Goal: Information Seeking & Learning: Find specific fact

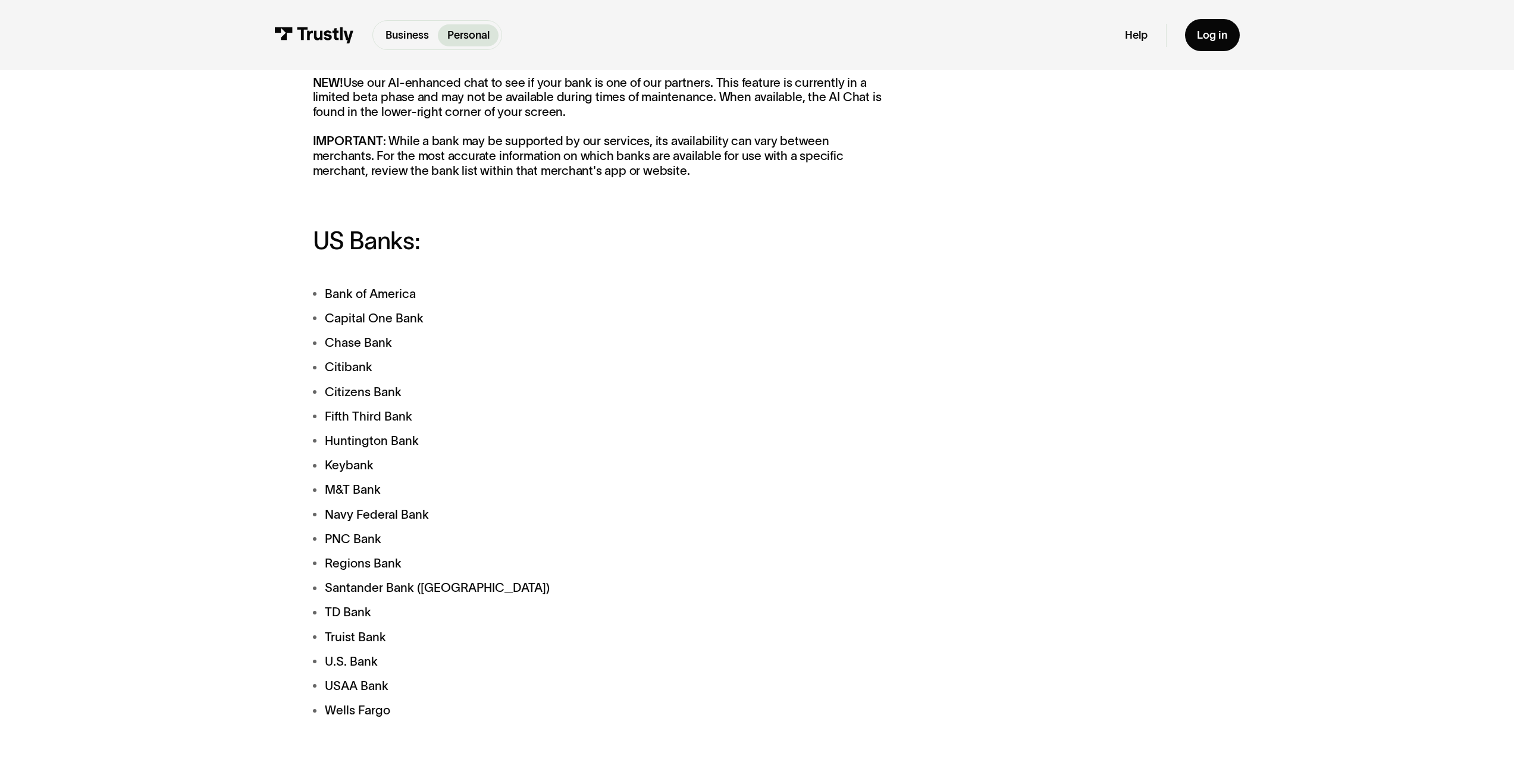
scroll to position [563, 0]
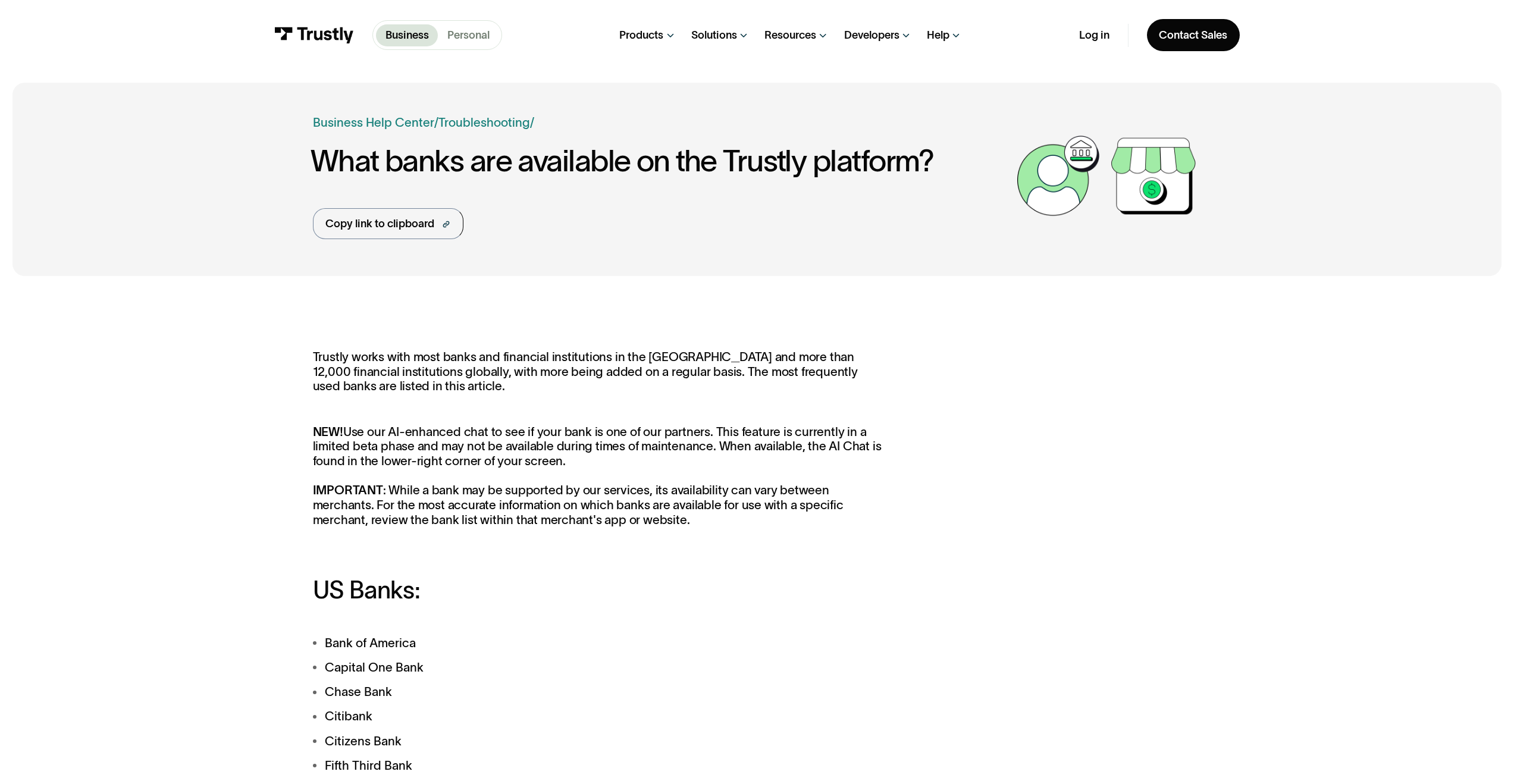
click at [483, 34] on p "Personal" at bounding box center [468, 34] width 42 height 16
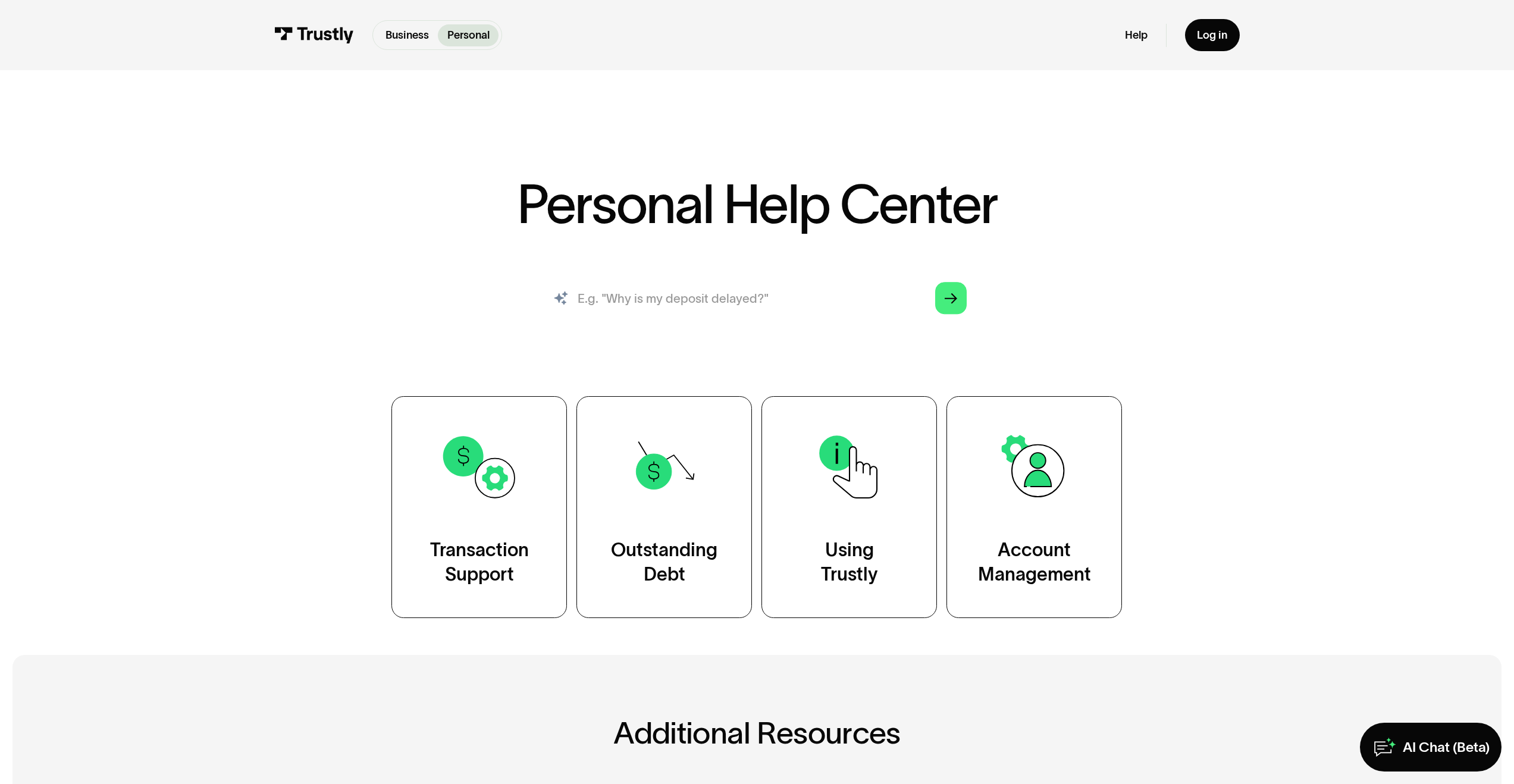
click at [744, 285] on input "search" at bounding box center [757, 298] width 445 height 48
paste input "https://www.trustly.com/us/help-center/bank-availability?audience=business"
type input "https://www.trustly.com/us/help-center/bank-availability?audience=business"
click at [791, 282] on input "search" at bounding box center [757, 298] width 445 height 48
type input "Bank availability"
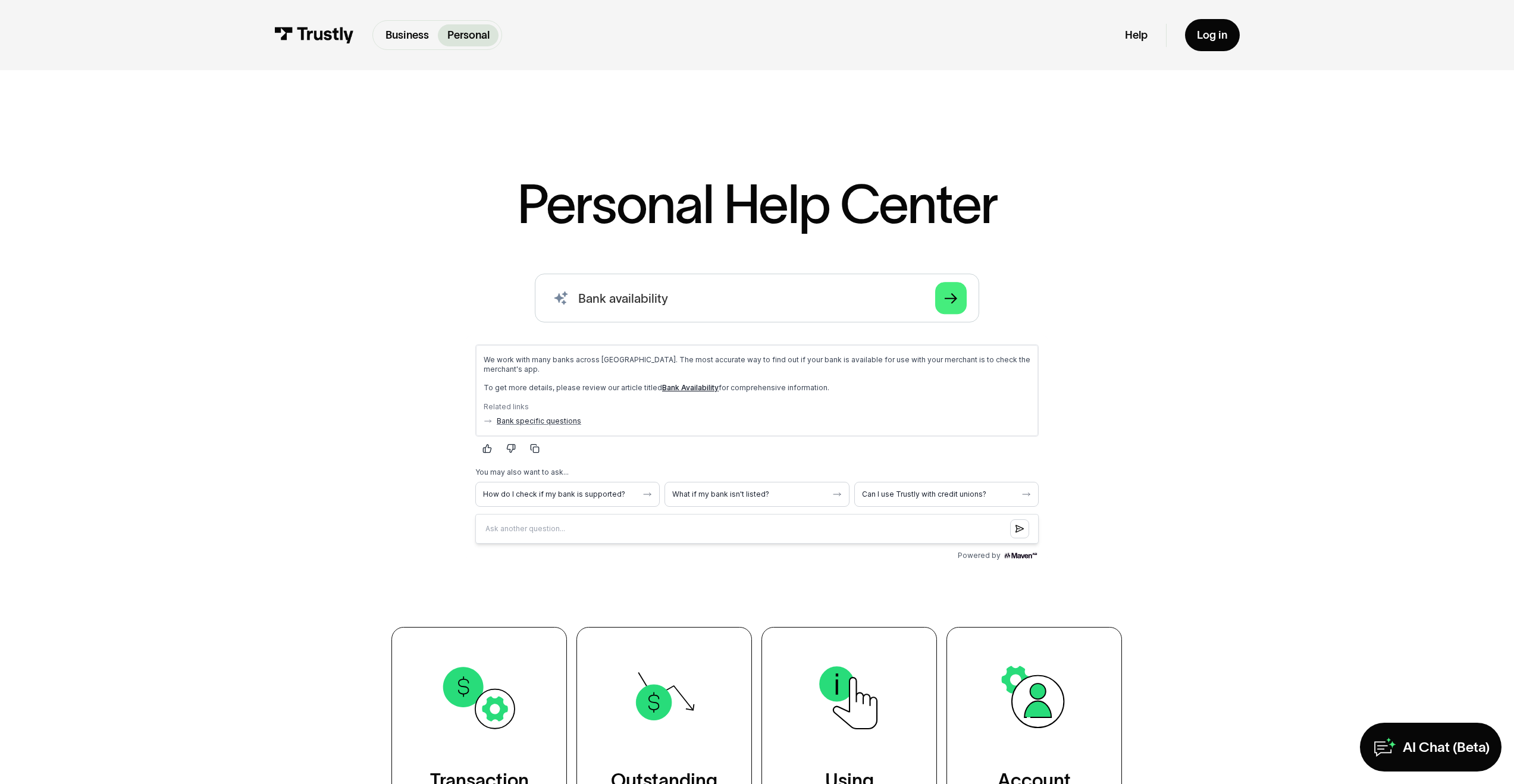
click at [680, 389] on link "Bank Availability" at bounding box center [690, 387] width 57 height 9
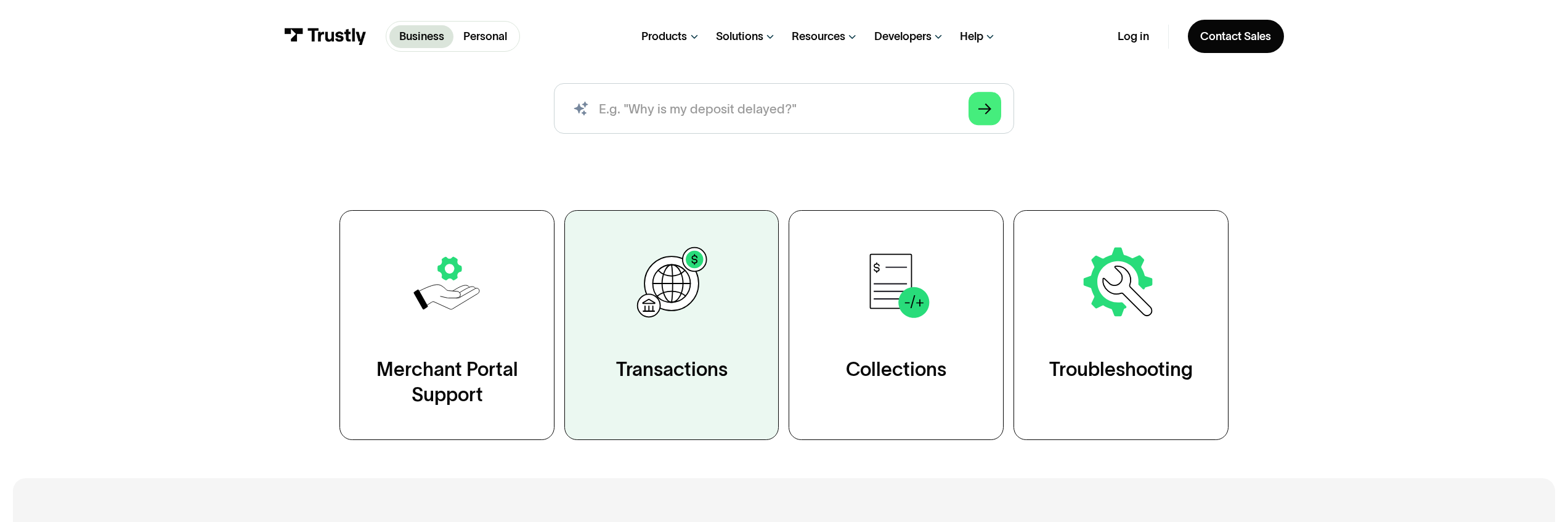
scroll to position [256, 0]
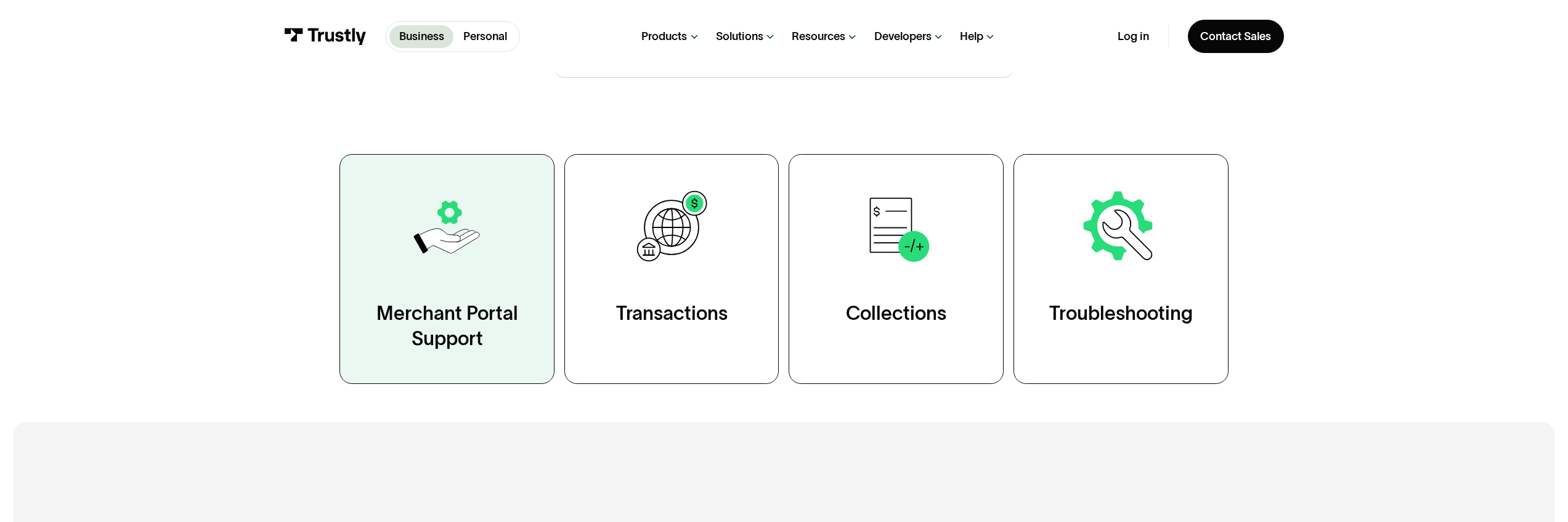
click at [478, 285] on link "Merchant Portal Support" at bounding box center [447, 269] width 215 height 230
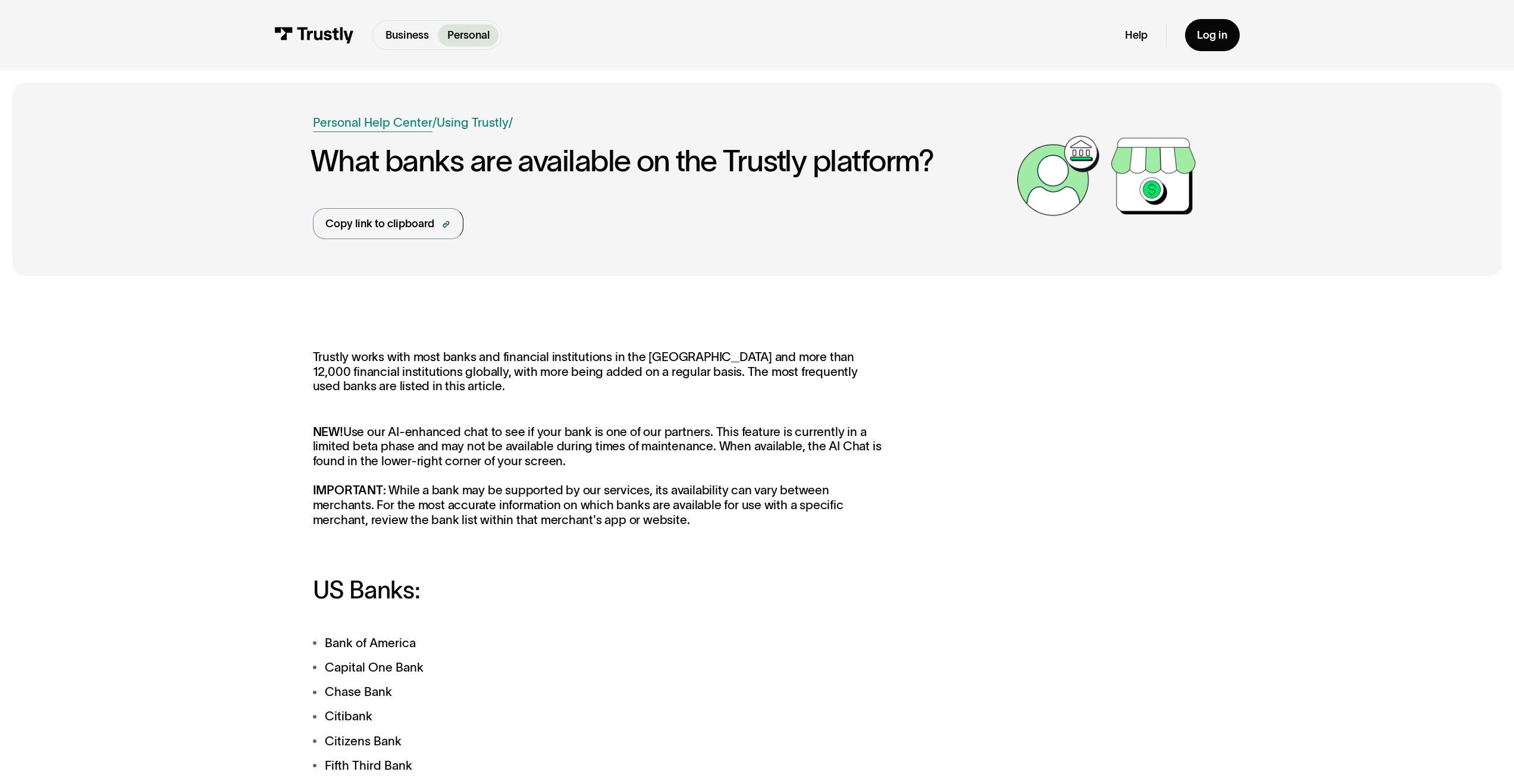
click at [407, 126] on link "Personal Help Center" at bounding box center [373, 123] width 119 height 19
click at [414, 118] on link "Personal Help Center" at bounding box center [373, 123] width 119 height 19
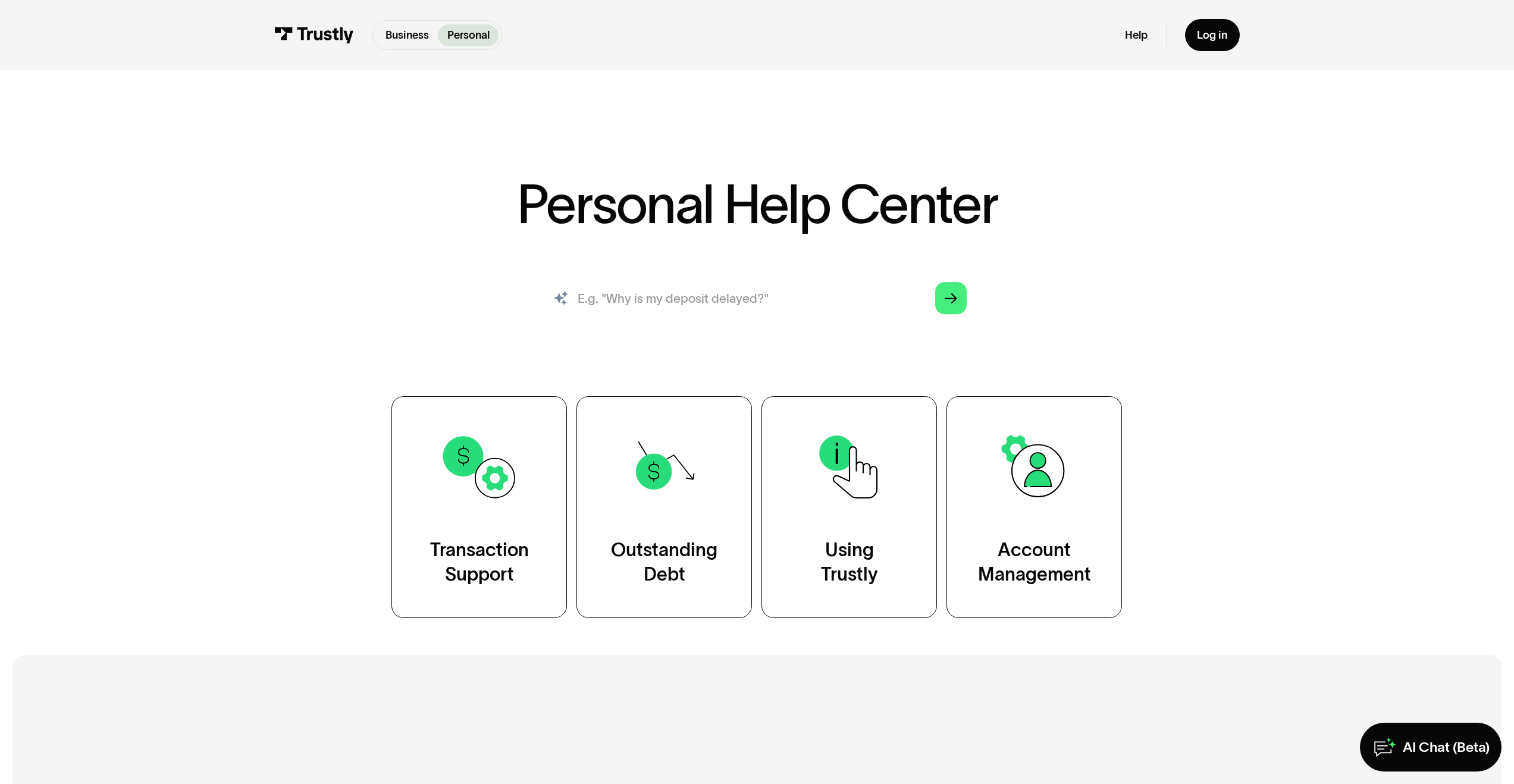
click at [752, 290] on input "search" at bounding box center [757, 298] width 445 height 48
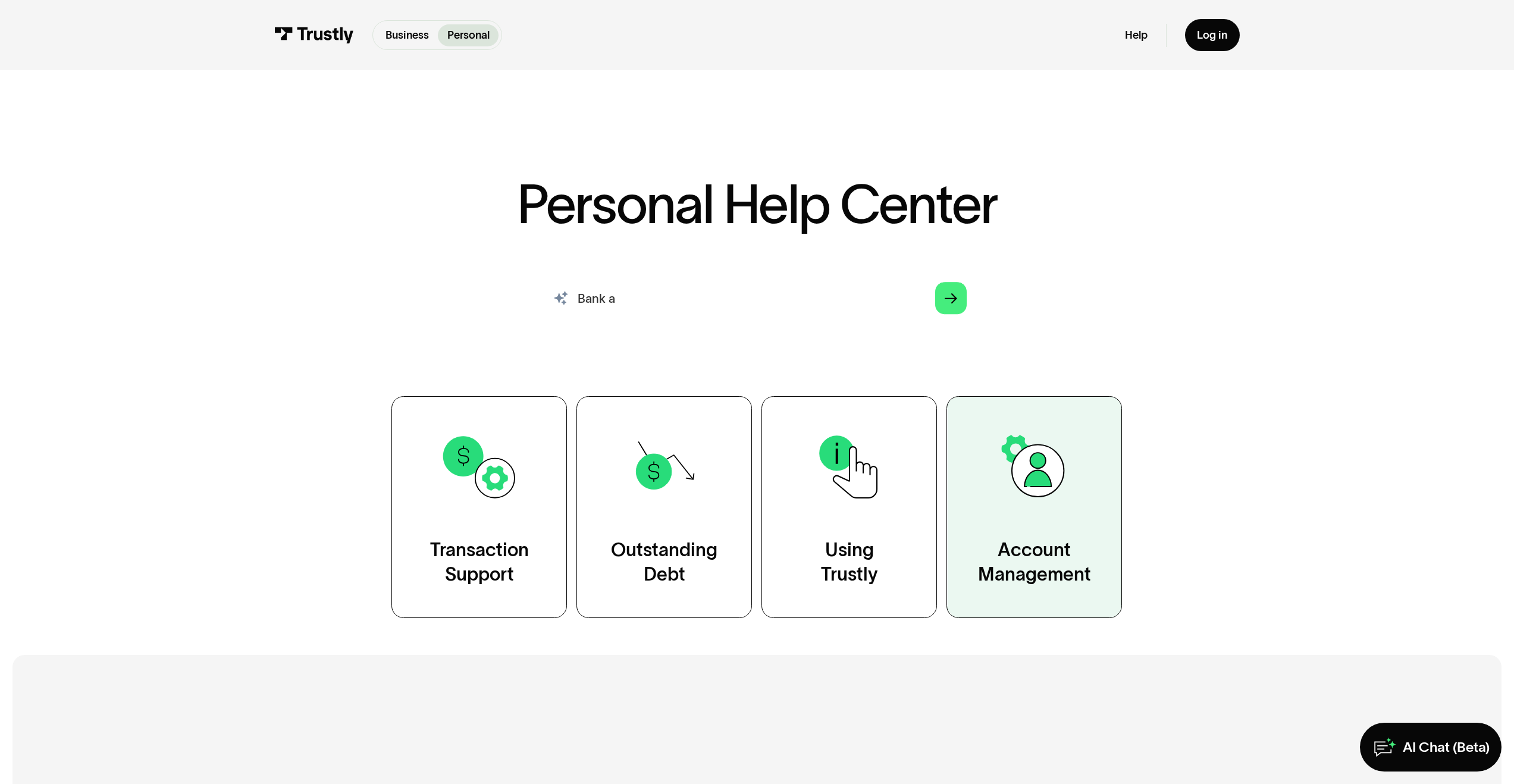
type input "Bank a"
click at [998, 529] on link "Account Management" at bounding box center [1034, 507] width 175 height 222
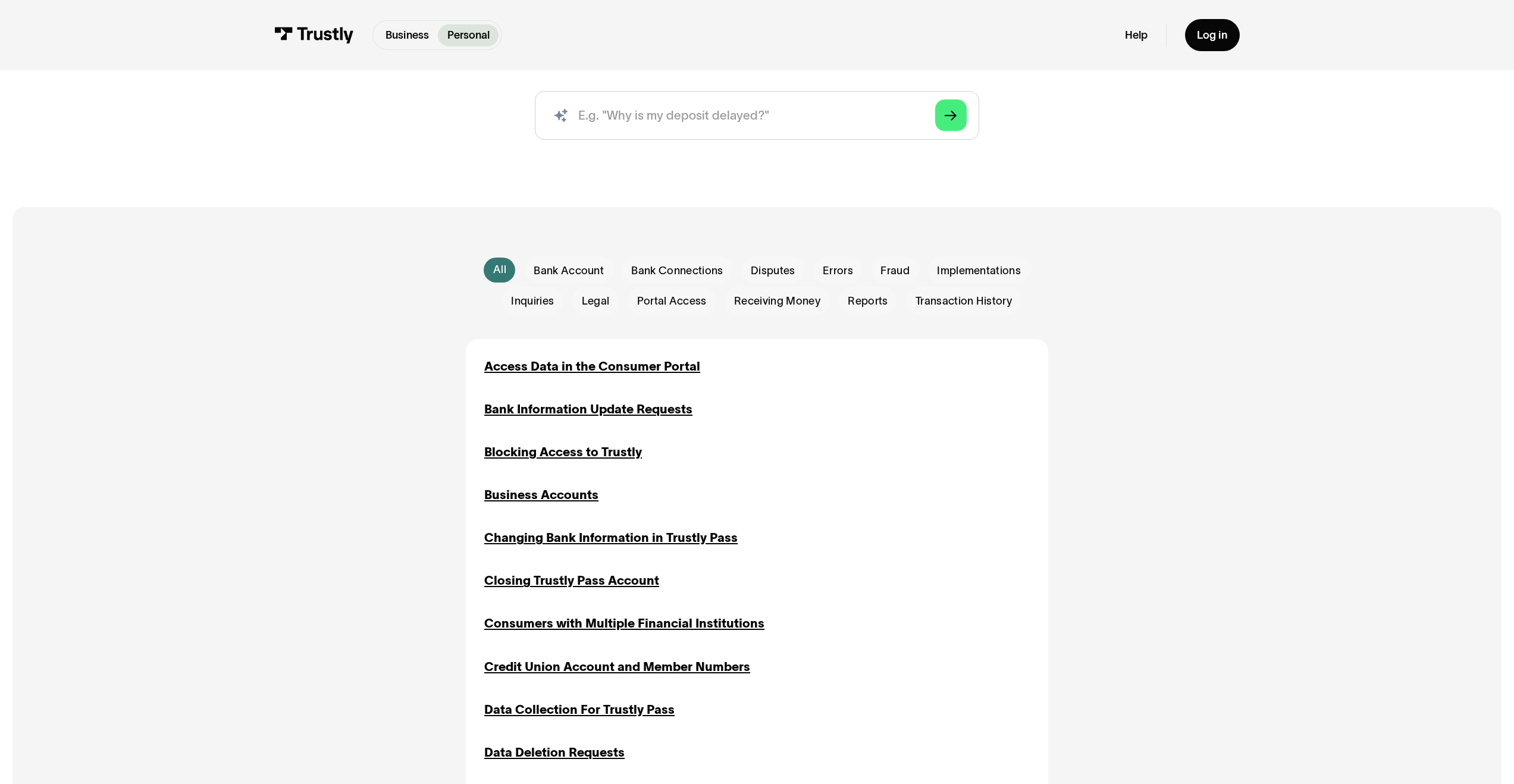
scroll to position [205, 0]
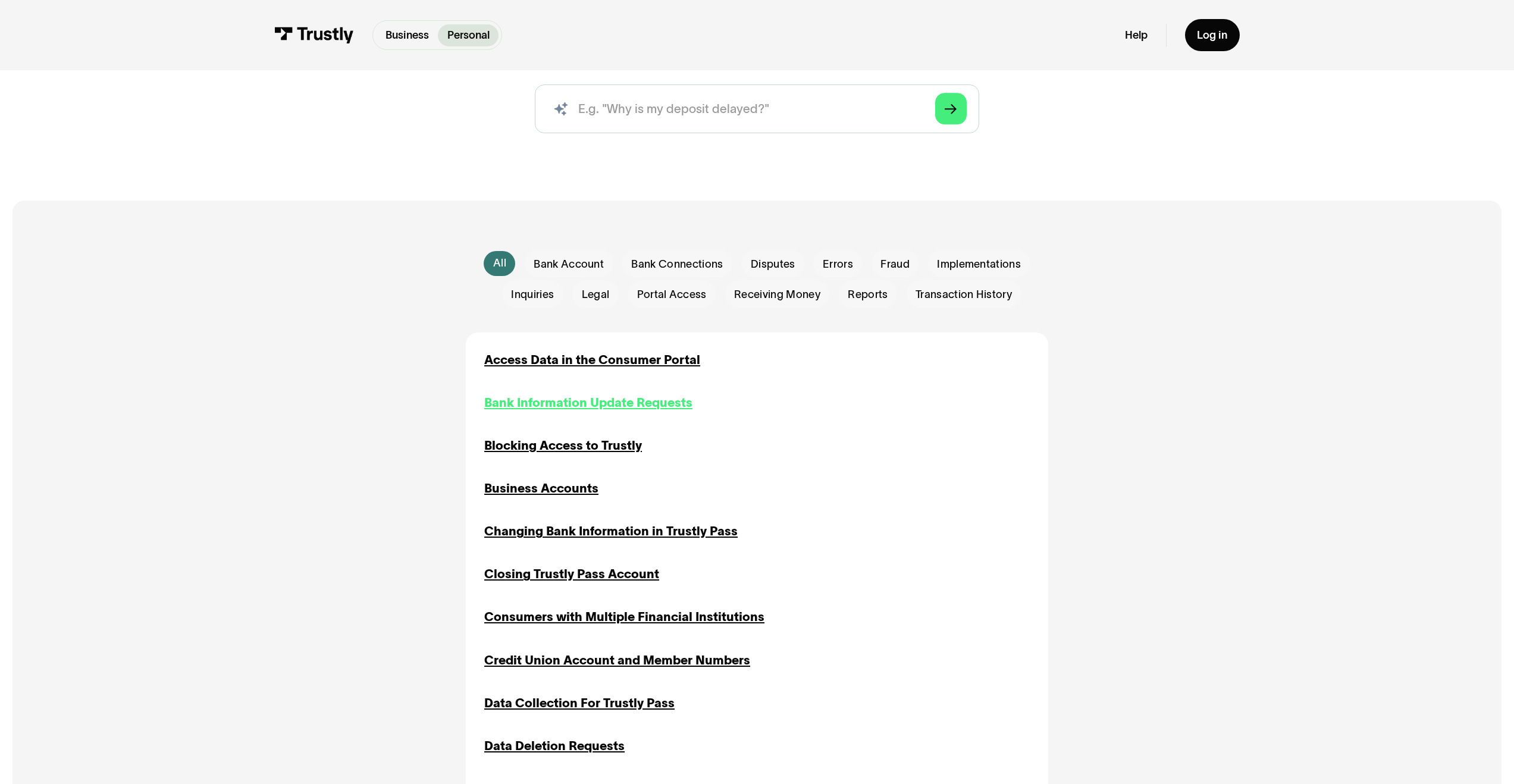
click at [626, 398] on div "Bank Information Update Requests" at bounding box center [587, 403] width 208 height 19
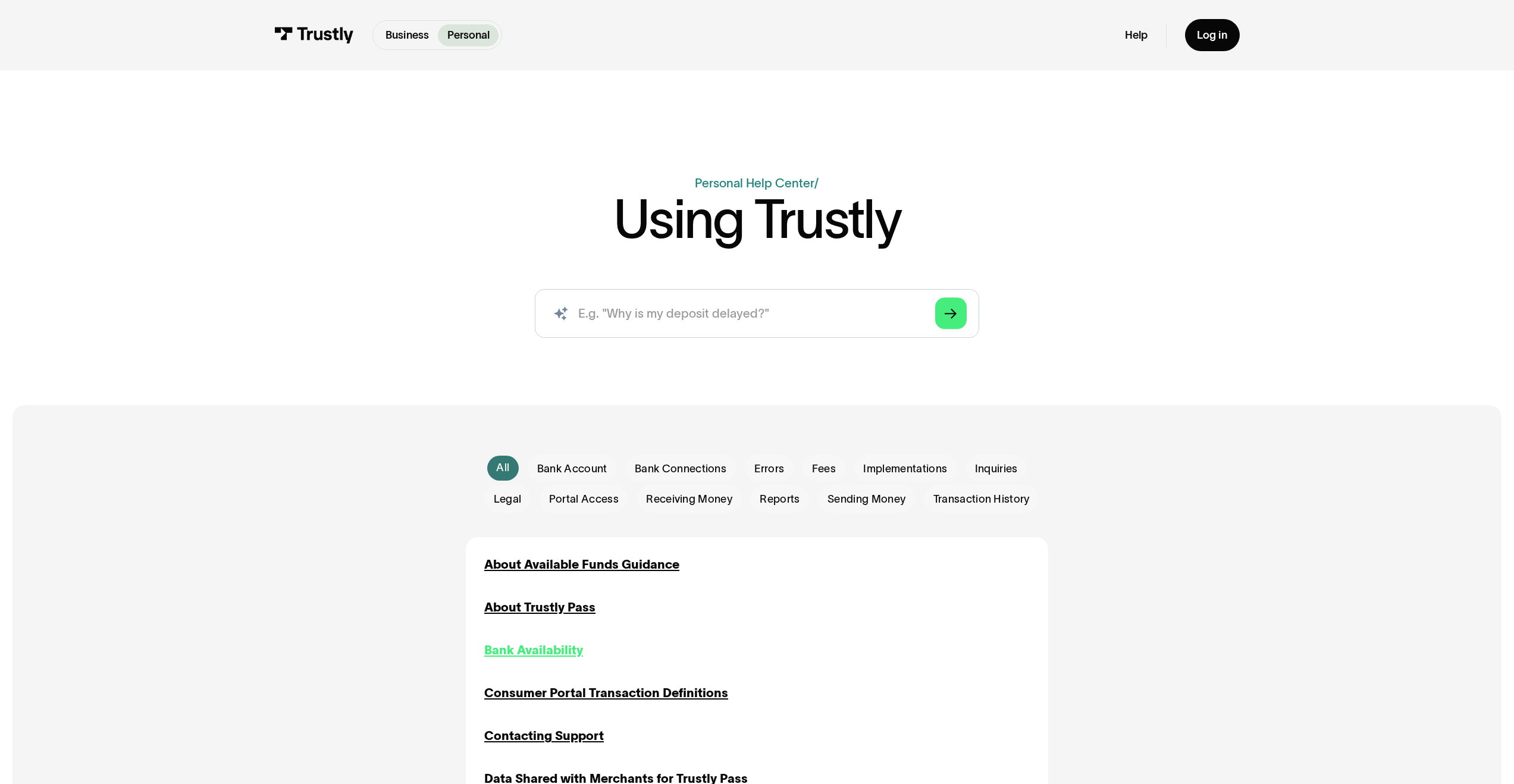
click at [561, 655] on div "Bank Availability" at bounding box center [533, 651] width 99 height 19
